Goal: Task Accomplishment & Management: Complete application form

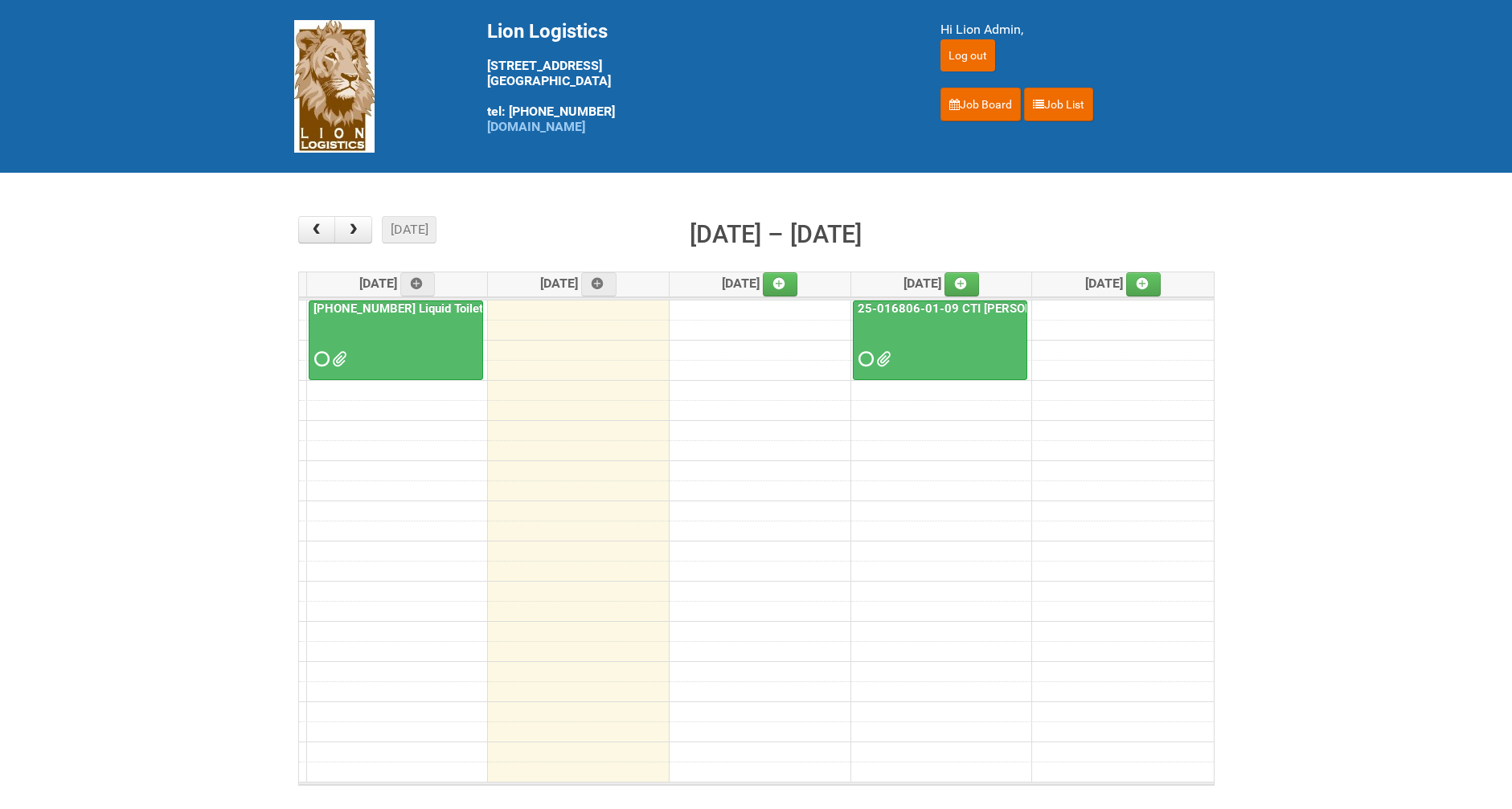
scroll to position [171, 0]
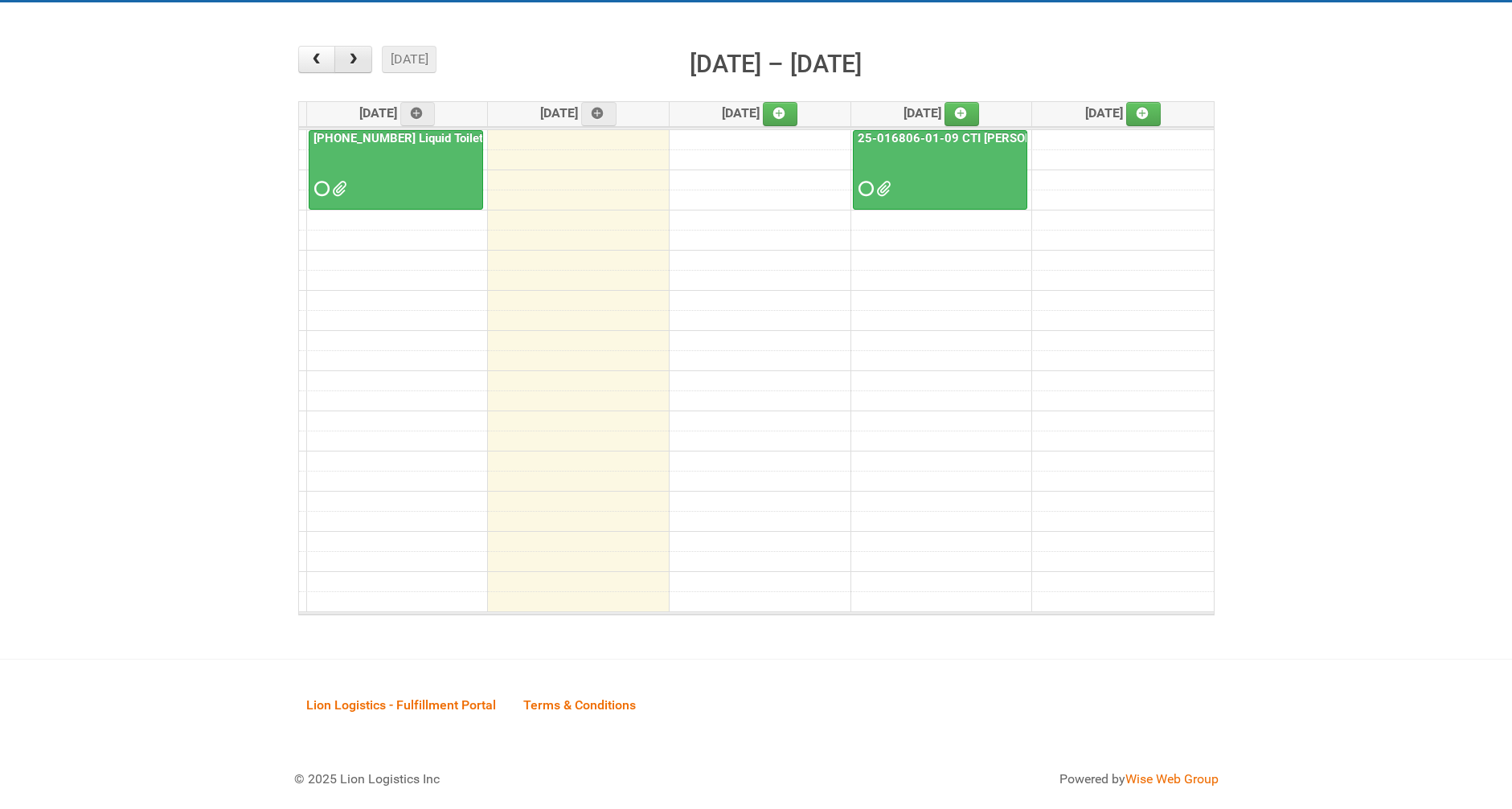
click at [354, 51] on button "button" at bounding box center [353, 60] width 38 height 28
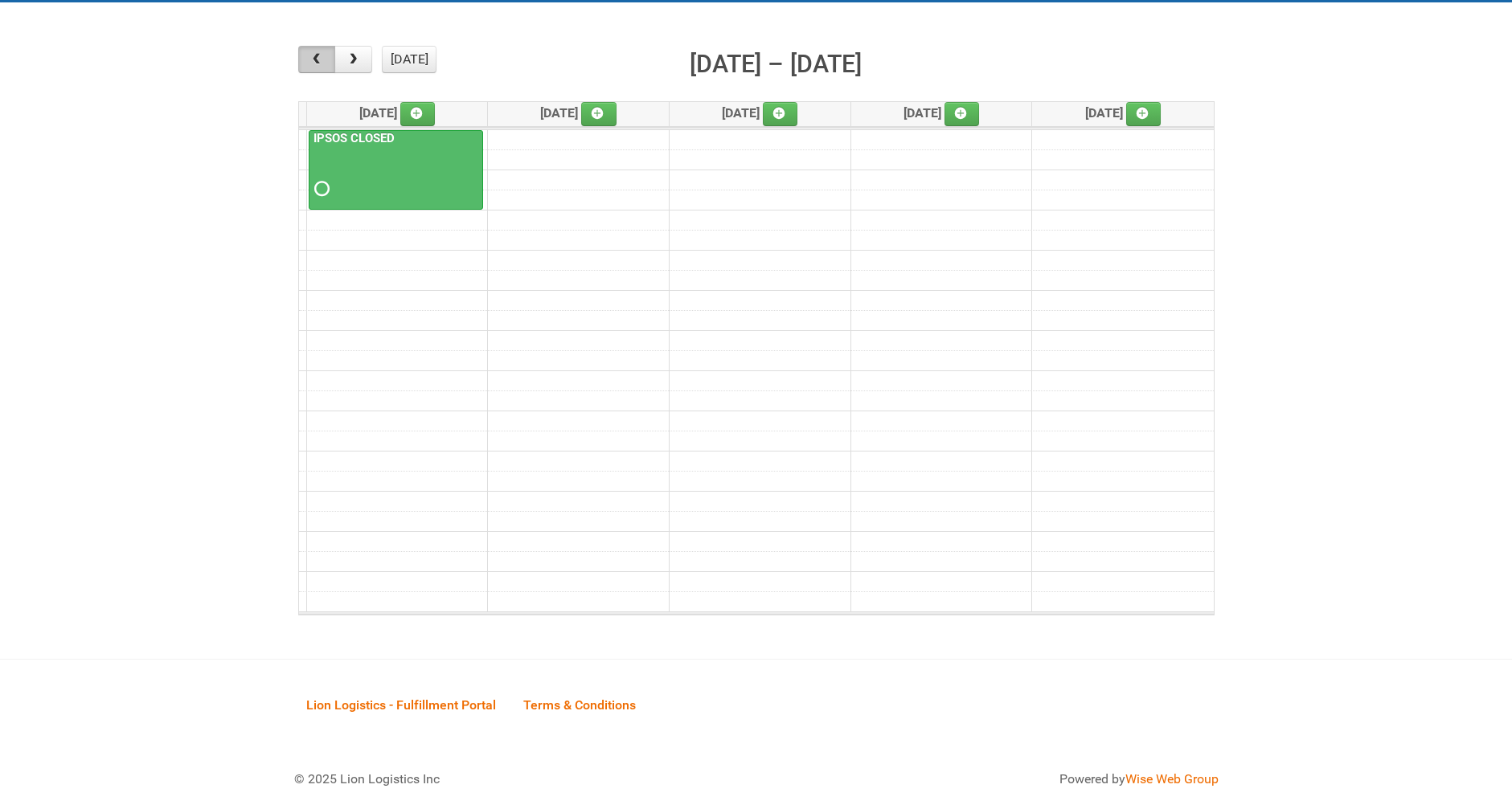
click at [328, 53] on button "button" at bounding box center [317, 60] width 38 height 28
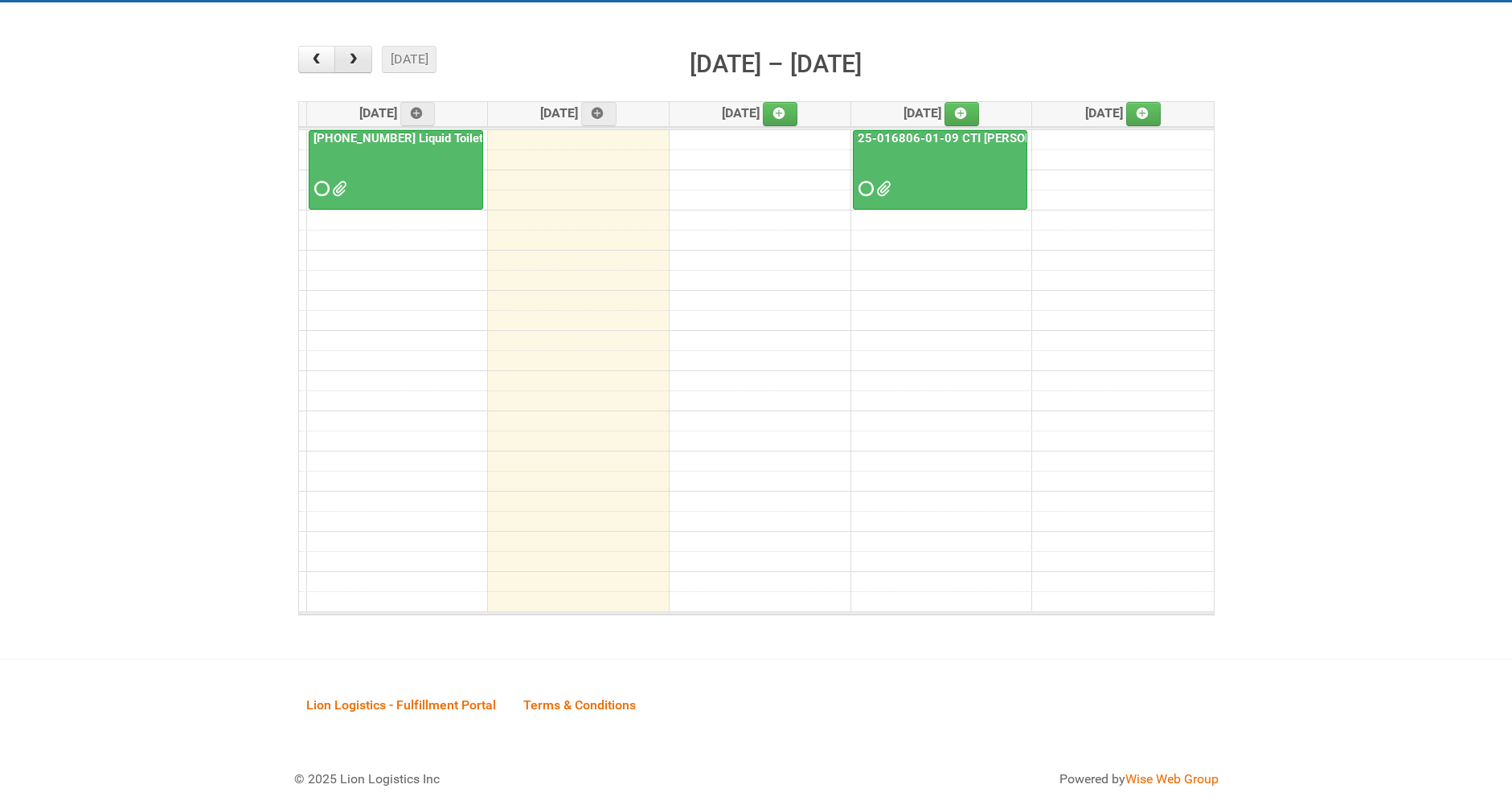
click at [356, 60] on span "button" at bounding box center [353, 59] width 15 height 13
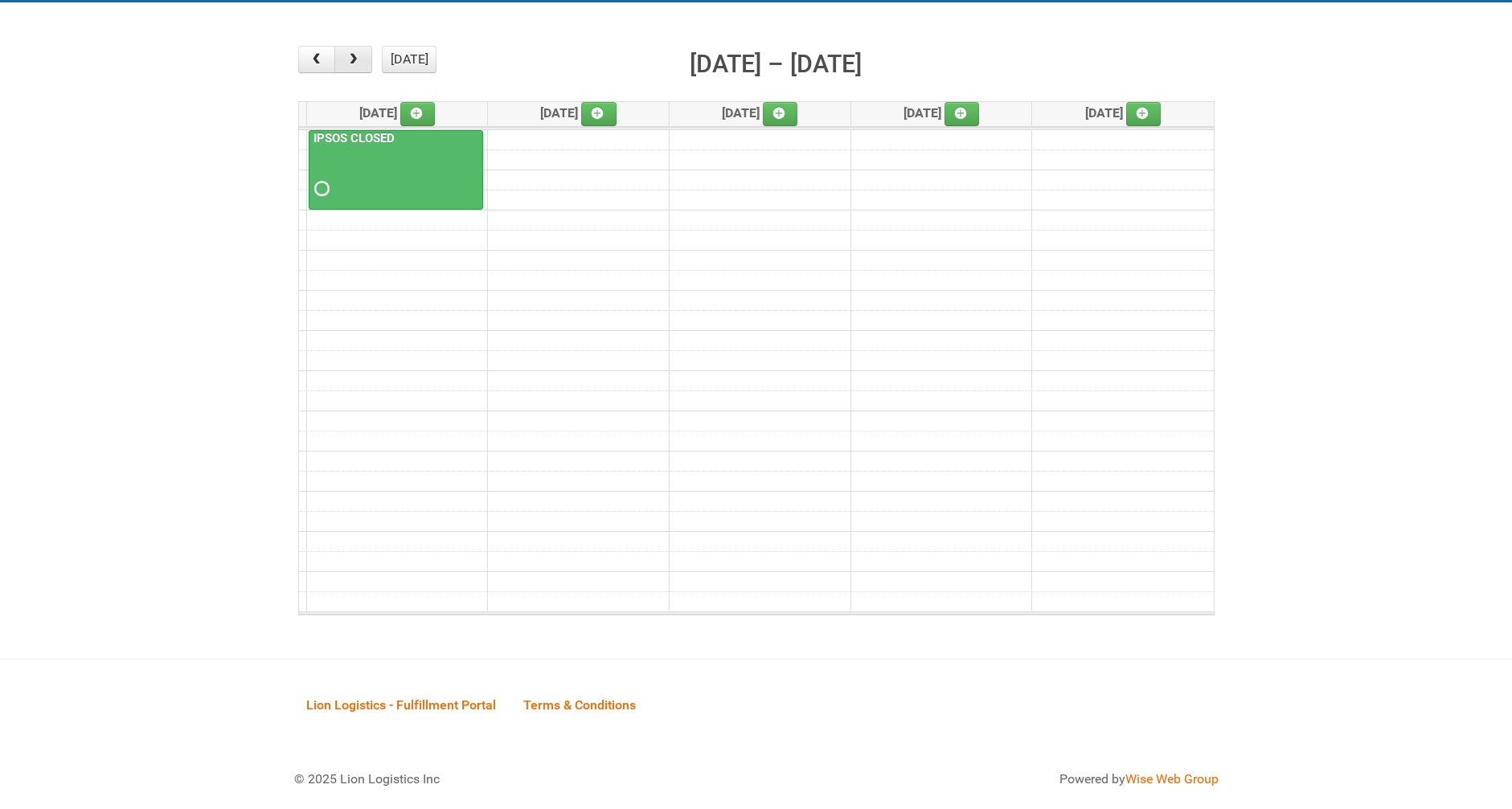
click at [356, 60] on span "button" at bounding box center [353, 59] width 15 height 13
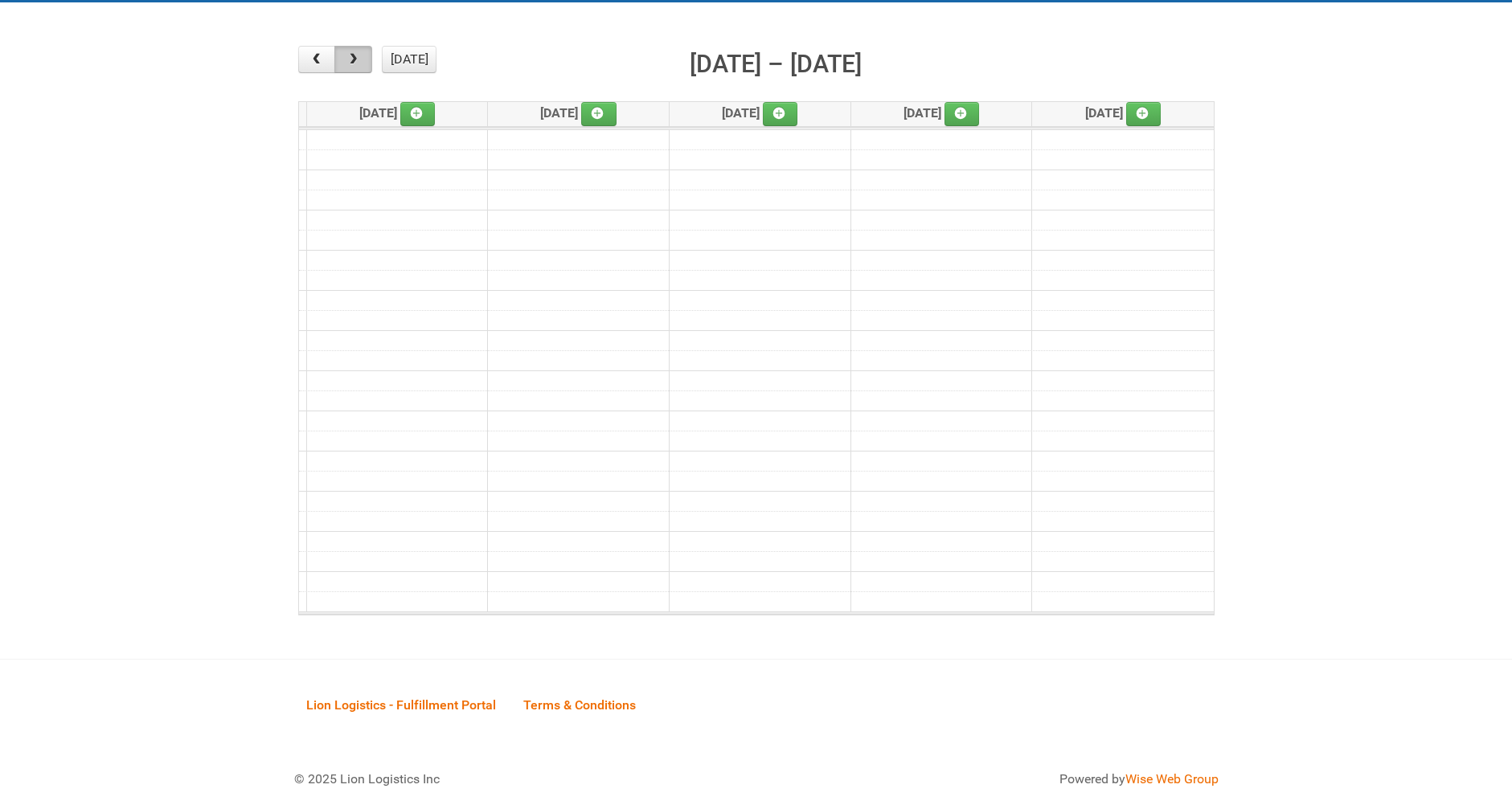
click at [356, 60] on span "button" at bounding box center [353, 59] width 15 height 13
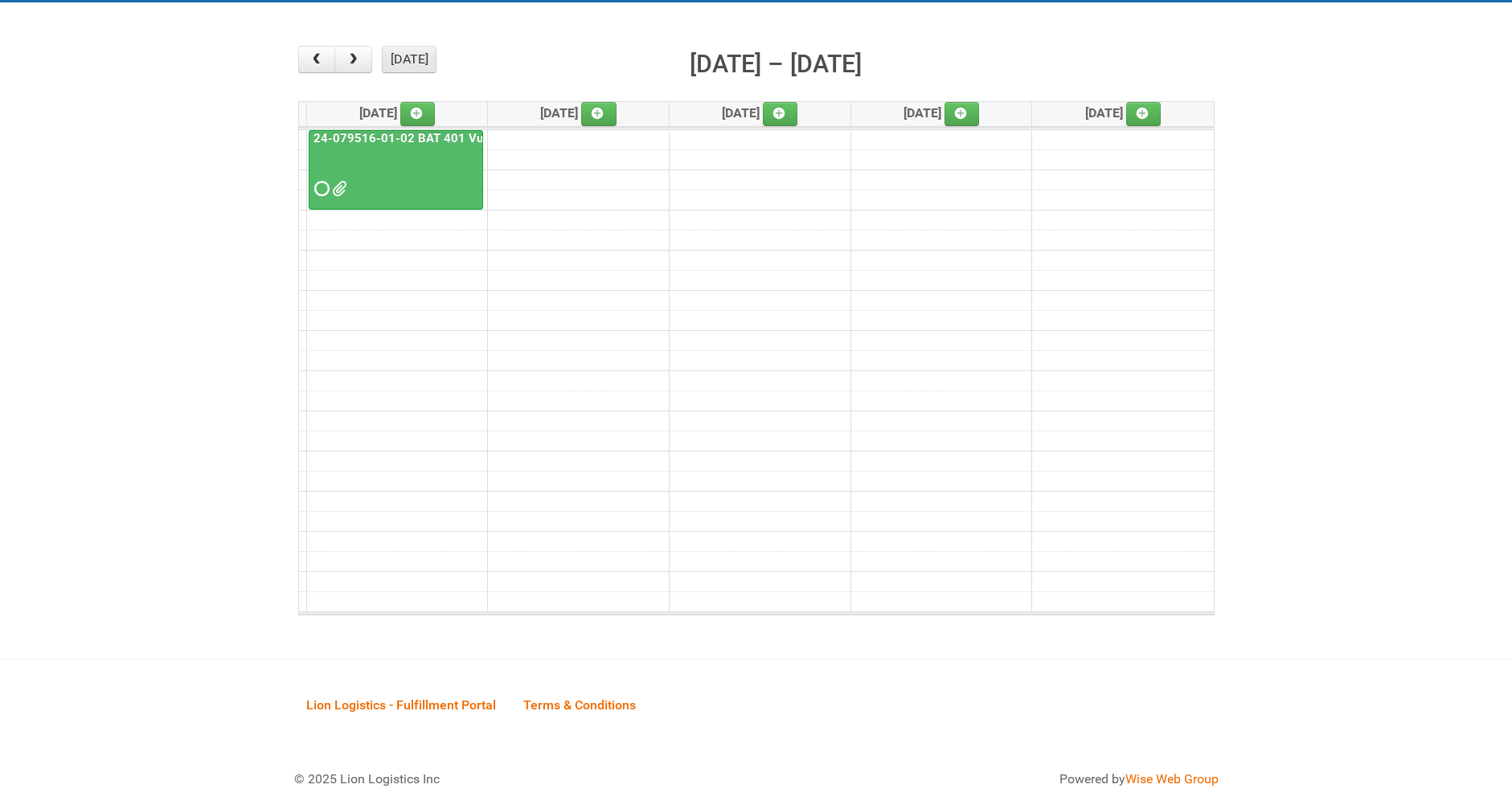
click at [413, 51] on button "[DATE]" at bounding box center [408, 60] width 55 height 28
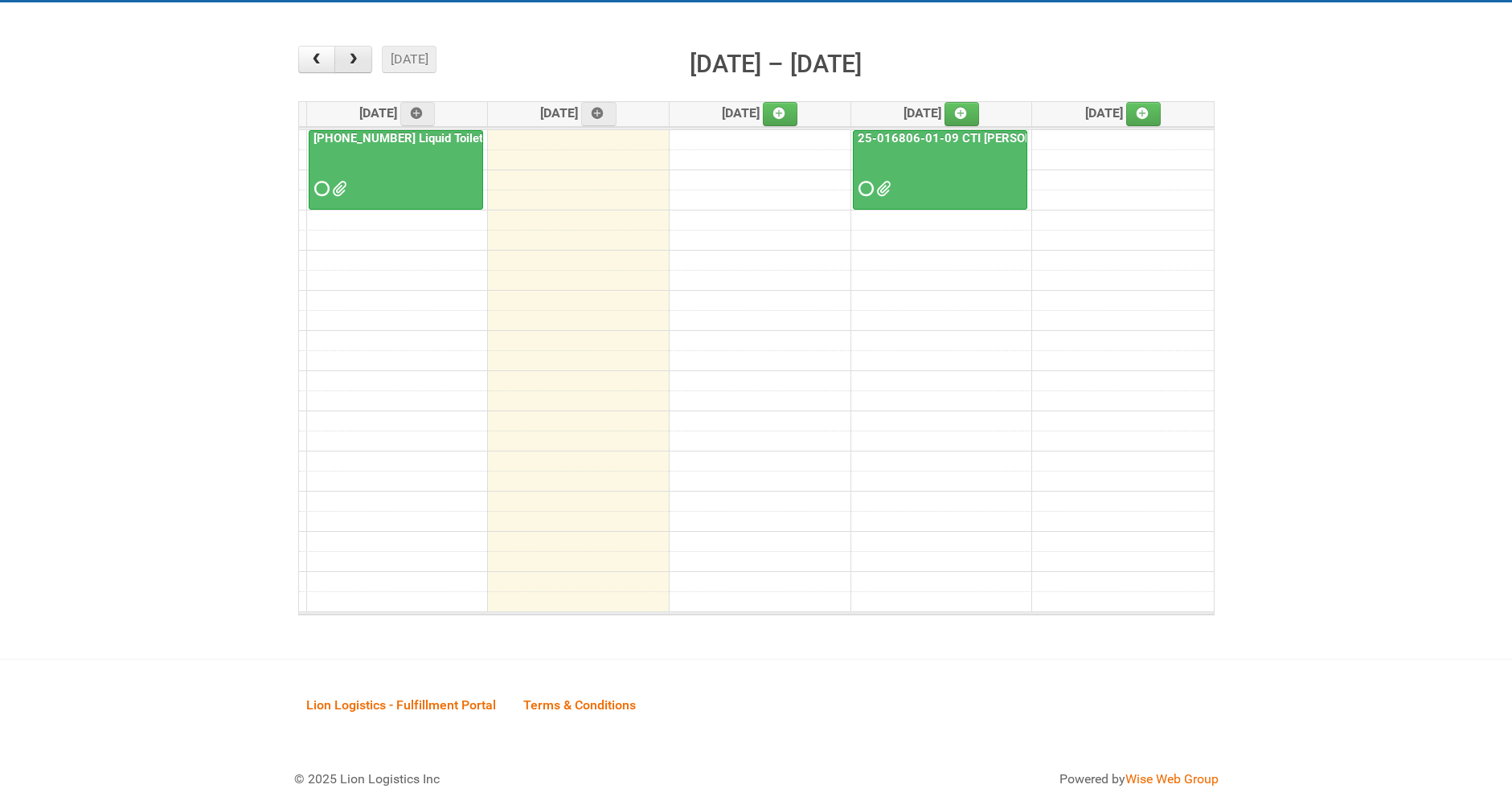
click at [357, 64] on span "button" at bounding box center [353, 59] width 15 height 13
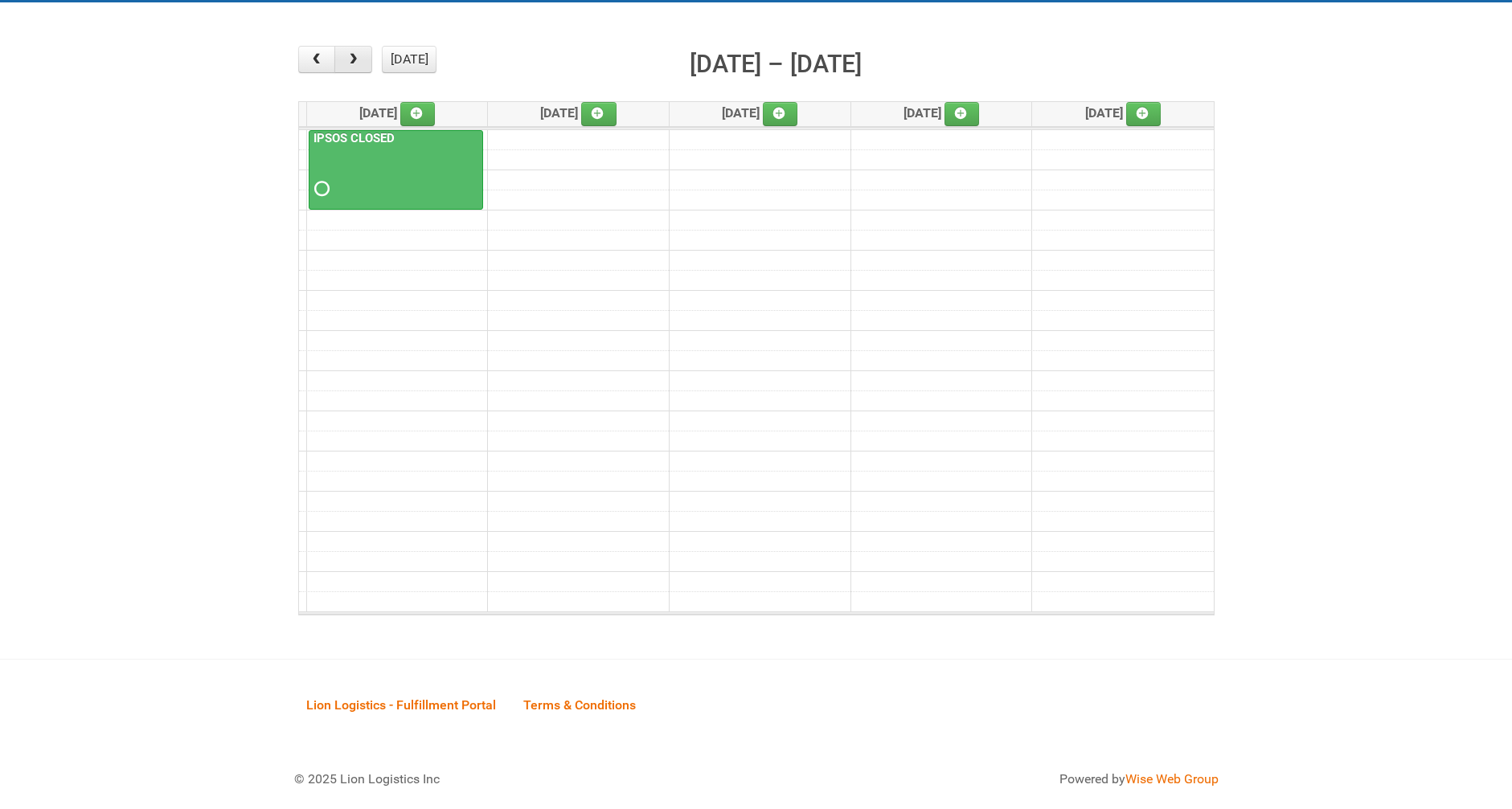
click at [357, 64] on span "button" at bounding box center [353, 59] width 15 height 13
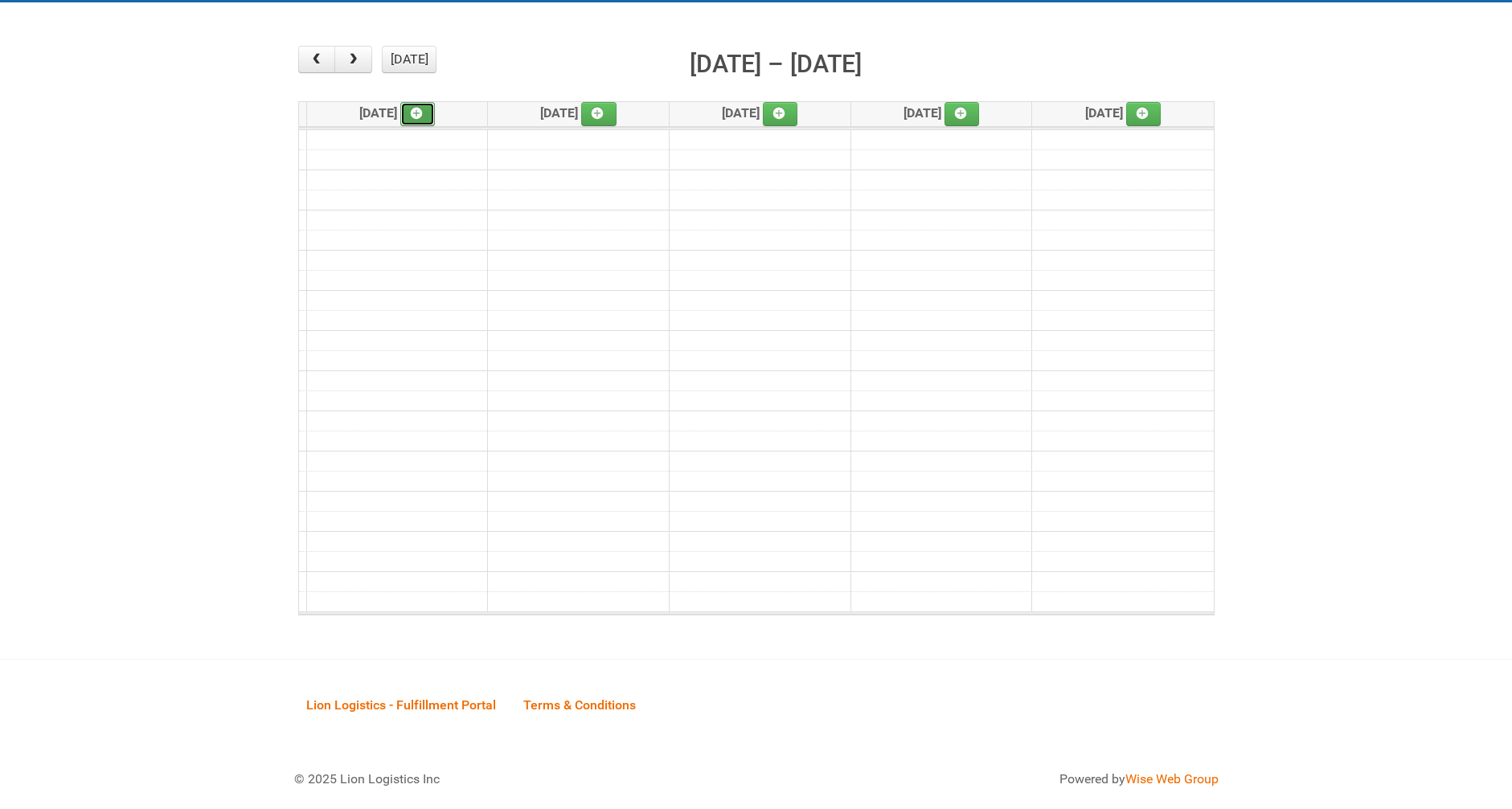
click at [429, 120] on link at bounding box center [418, 113] width 35 height 24
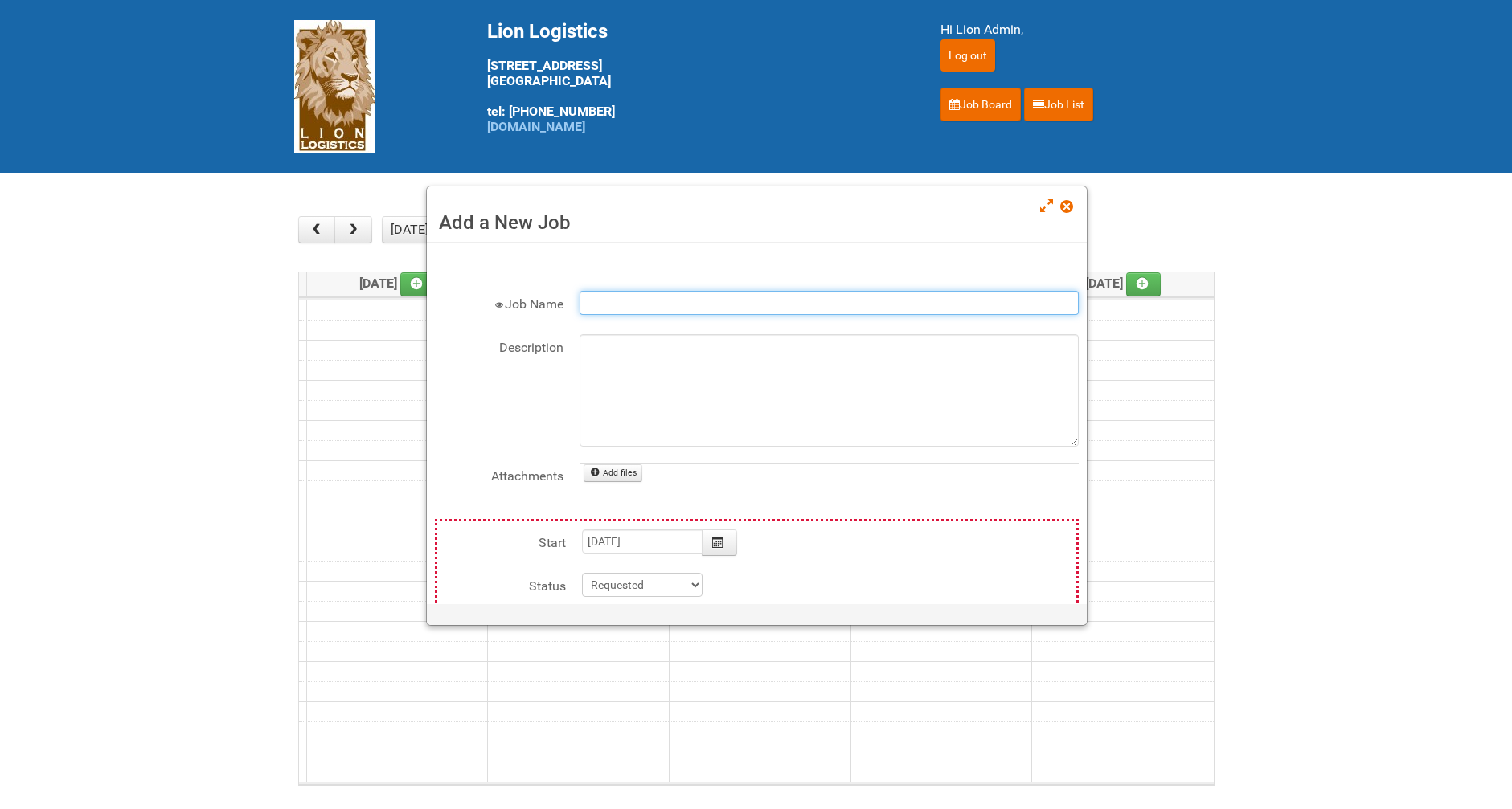
click at [678, 301] on input "Job Name" at bounding box center [830, 302] width 499 height 24
type input "r"
type input "RELEVATION-DOG FOOD"
type input "[DATE]"
click at [640, 367] on textarea "Description" at bounding box center [830, 391] width 499 height 113
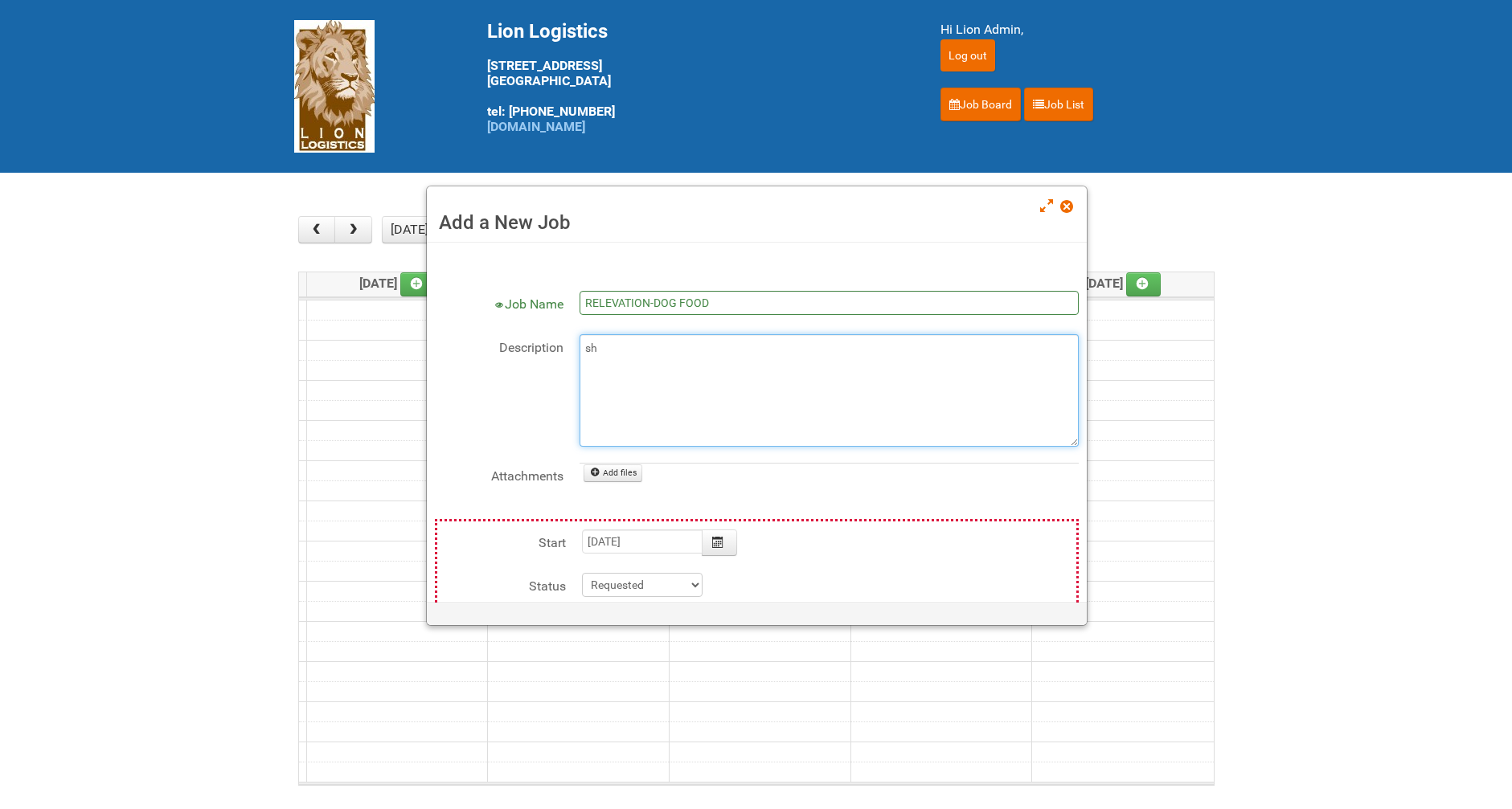
type textarea "s"
type textarea "T"
type textarea "U"
click at [696, 391] on textarea "TWO 8 LBS BAG TO 355 RESPONDENTS USAGE NEEDS TO BE APPLIED DOUBLE SIDED INSTRUC…" at bounding box center [830, 391] width 499 height 113
click at [709, 381] on textarea "TWO 8 LBS BAG TO 355 RESPONDENTS USAGE NEEDS TO BE APPLIED DOUBLE SIDED INSTRUC…" at bounding box center [830, 391] width 499 height 113
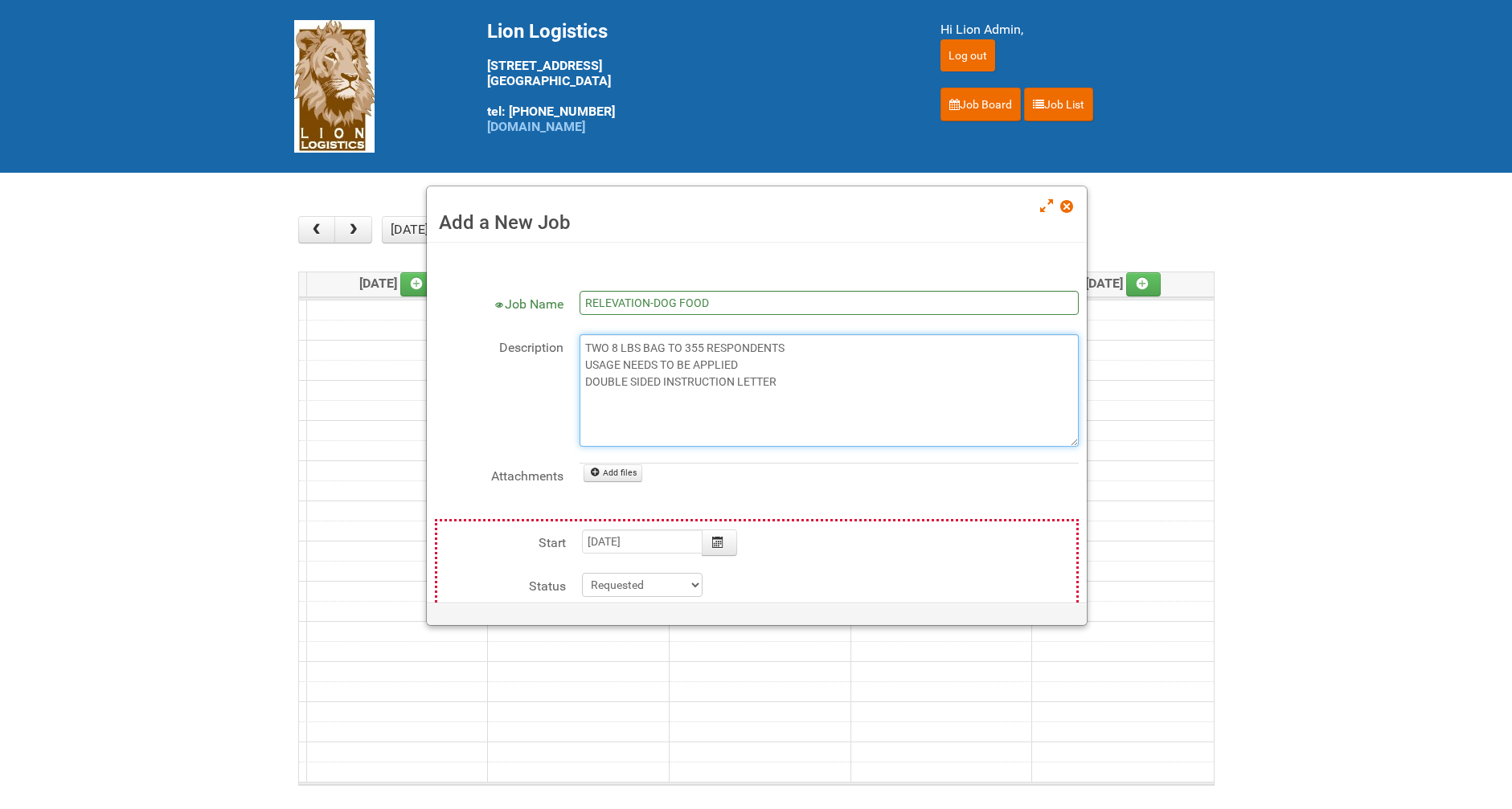
click at [790, 377] on textarea "TWO 8 LBS BAG TO 355 RESPONDENTS USAGE NEEDS TO BE APPLIED DOUBLE SIDED INSTRUC…" at bounding box center [830, 391] width 499 height 113
drag, startPoint x: 830, startPoint y: 379, endPoint x: 584, endPoint y: 338, distance: 249.4
click at [582, 338] on textarea "TWO 8 LBS BAG TO 355 RESPONDENTS USAGE NEEDS TO BE APPLIED DOUBLE SIDED INSTRUC…" at bounding box center [830, 391] width 499 height 113
click at [740, 407] on textarea "TWO 8 LBS BAG TO 355 RESPONDENTS USAGE NEEDS TO BE APPLIED DOUBLE SIDED INSTRUC…" at bounding box center [830, 391] width 499 height 113
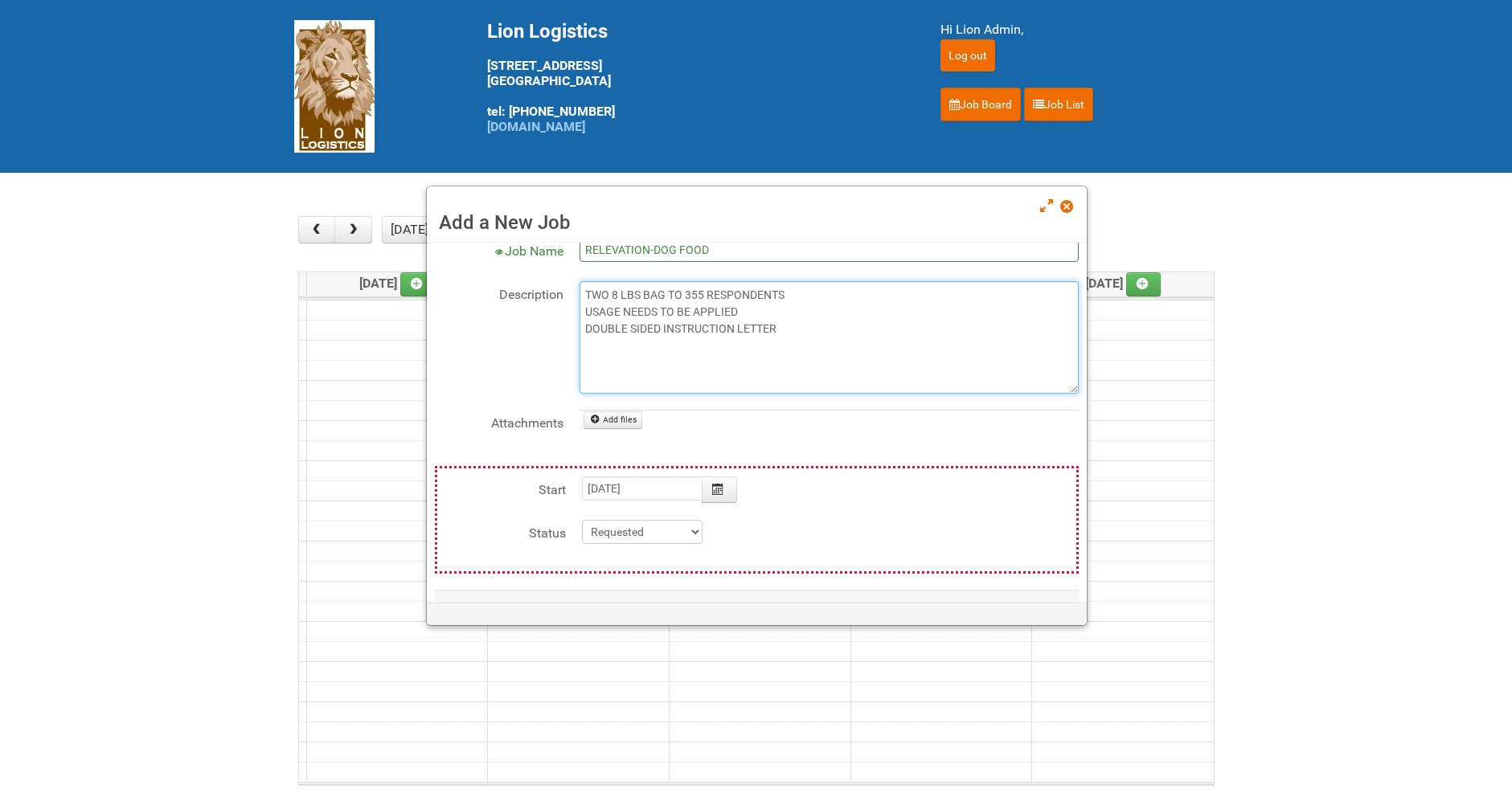
scroll to position [81, 0]
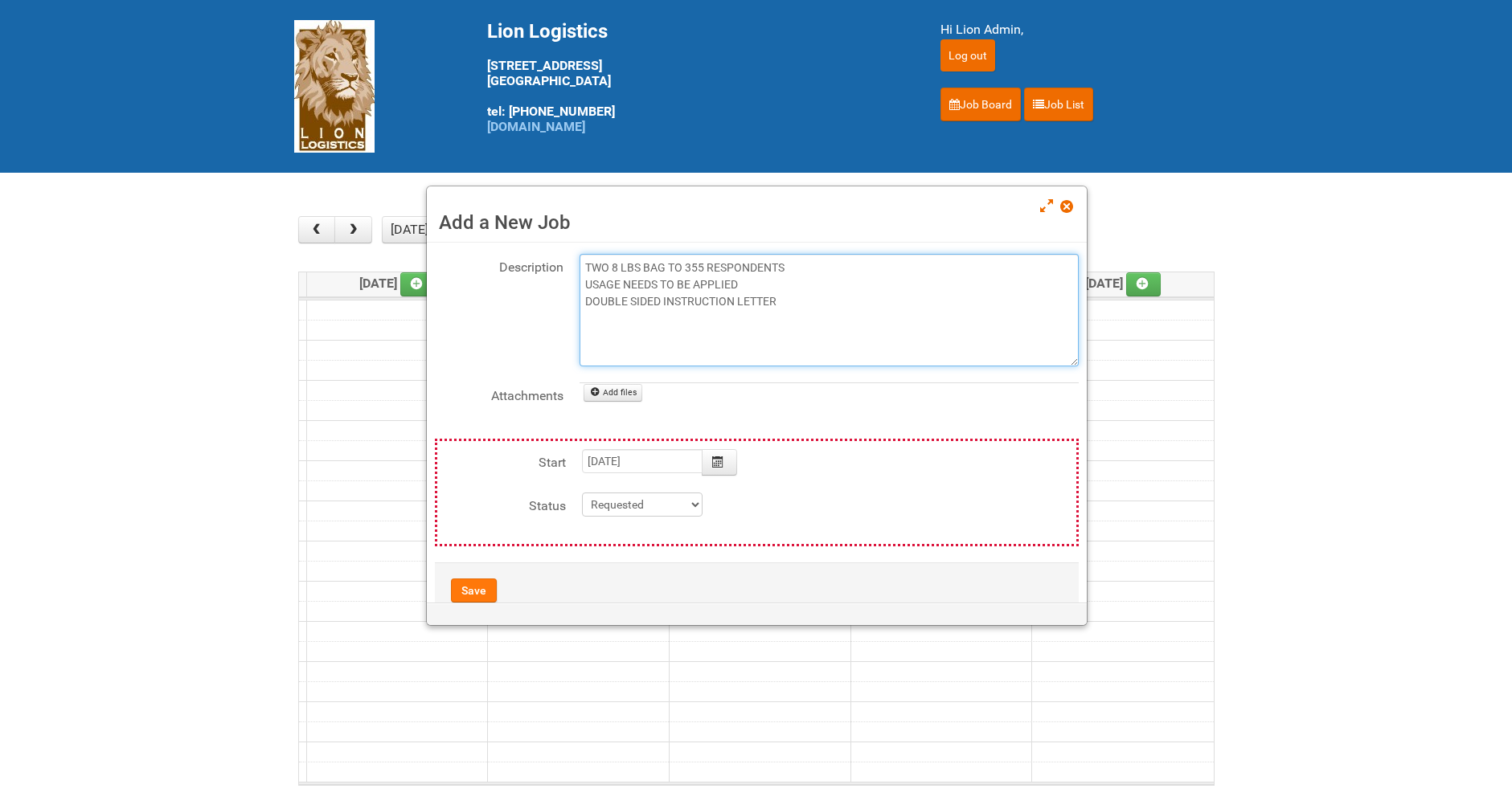
type textarea "TWO 8 LBS BAG TO 355 RESPONDENTS USAGE NEEDS TO BE APPLIED DOUBLE SIDED INSTRUC…"
click at [467, 591] on button "Save" at bounding box center [474, 591] width 46 height 24
type input "[DATE] 09:00:00"
